Goal: Task Accomplishment & Management: Complete application form

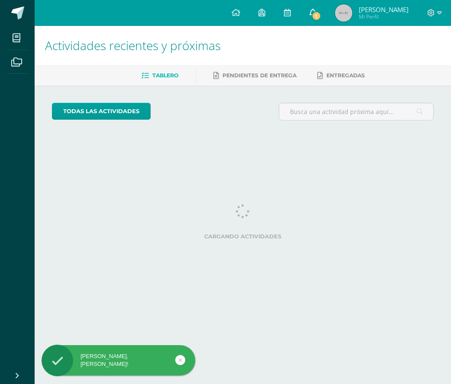
click at [316, 14] on link "1" at bounding box center [312, 13] width 25 height 26
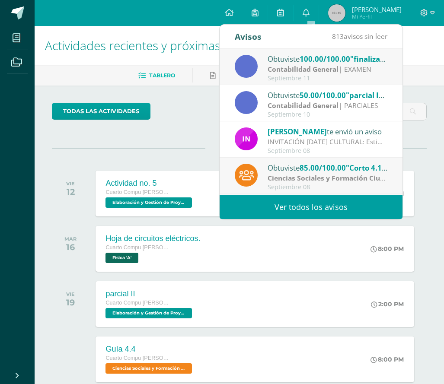
click at [337, 70] on strong "Contabilidad General" at bounding box center [303, 69] width 71 height 10
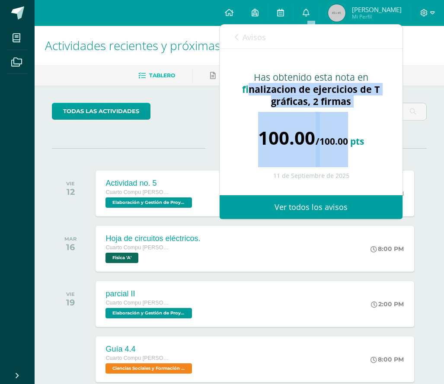
drag, startPoint x: 250, startPoint y: 92, endPoint x: 347, endPoint y: 141, distance: 108.7
click at [347, 141] on div "Has obtenido esta nota en finalizacion de ejercicios de T gráficas, 2 firmas 10…" at bounding box center [311, 122] width 183 height 146
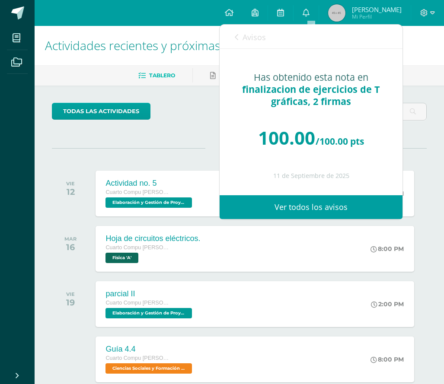
click at [364, 124] on div "100.00 /100.00 pts" at bounding box center [311, 138] width 148 height 52
click at [139, 51] on span "Actividades recientes y próximas" at bounding box center [133, 45] width 176 height 16
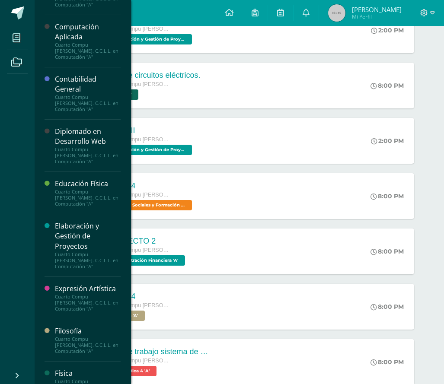
scroll to position [67, 0]
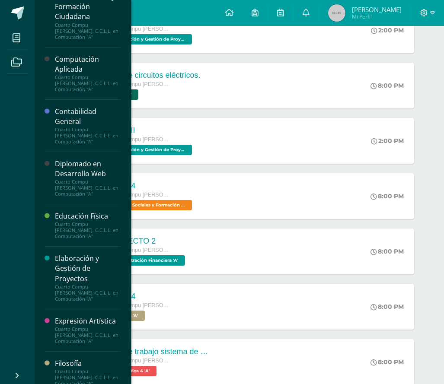
click at [78, 65] on div "Computación Aplicada" at bounding box center [88, 64] width 66 height 20
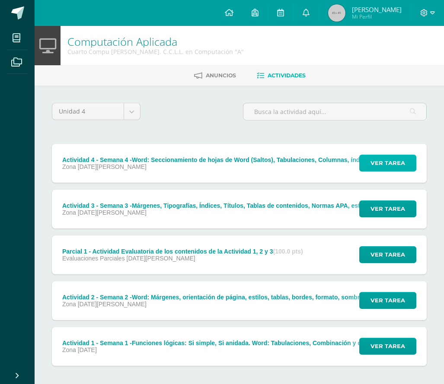
click at [391, 163] on span "Ver tarea" at bounding box center [388, 163] width 35 height 16
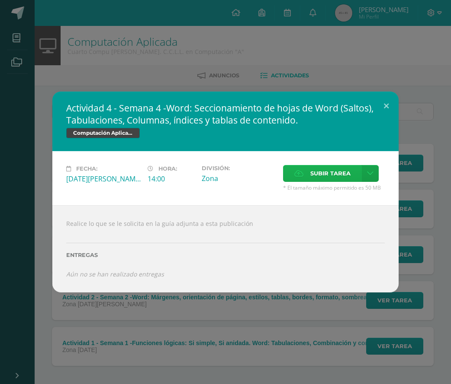
click at [346, 177] on span "Subir tarea" at bounding box center [330, 174] width 40 height 16
click at [0, 0] on input "Subir tarea" at bounding box center [0, 0] width 0 height 0
